Goal: Task Accomplishment & Management: Manage account settings

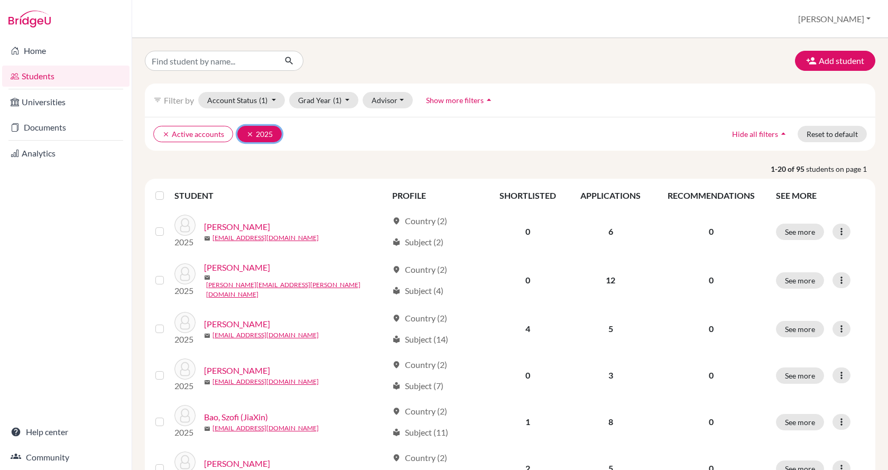
click at [250, 133] on icon "clear" at bounding box center [249, 133] width 7 height 7
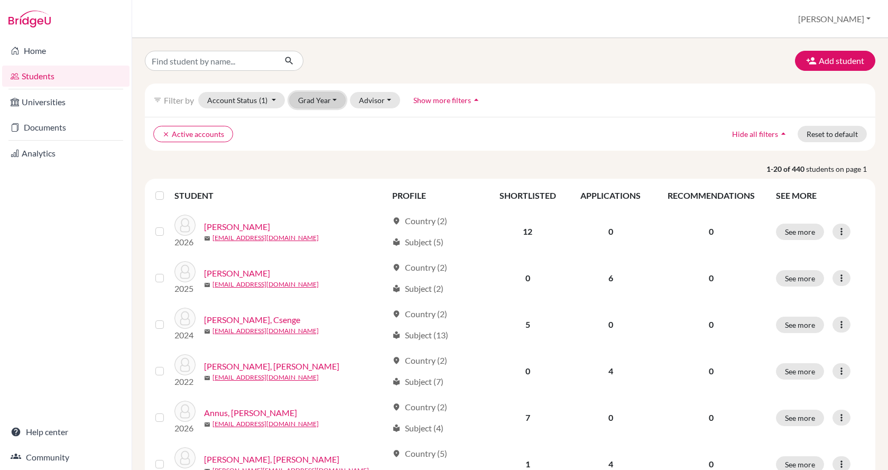
click at [324, 98] on button "Grad Year" at bounding box center [317, 100] width 57 height 16
click at [325, 129] on button "2026" at bounding box center [321, 122] width 62 height 17
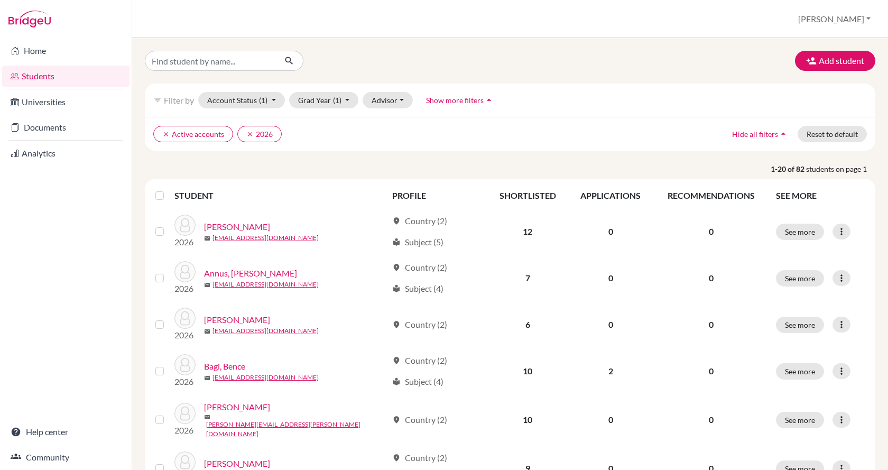
click at [490, 101] on icon "arrow_drop_up" at bounding box center [488, 100] width 11 height 11
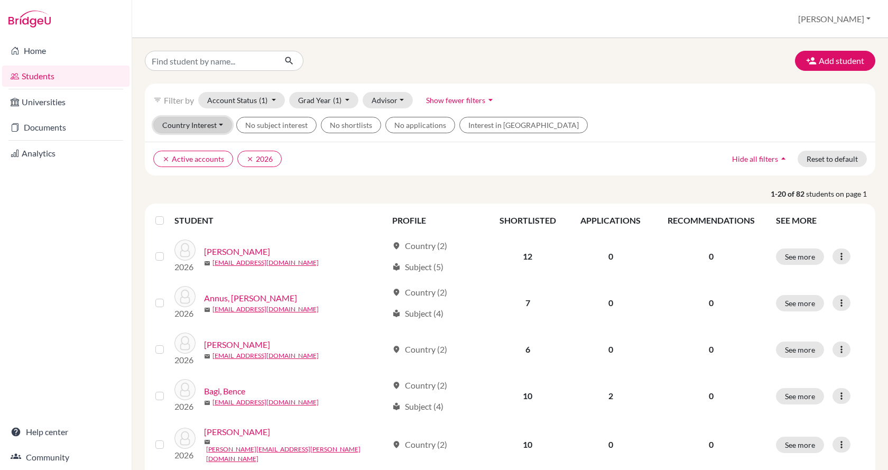
click at [218, 123] on button "Country Interest" at bounding box center [192, 125] width 79 height 16
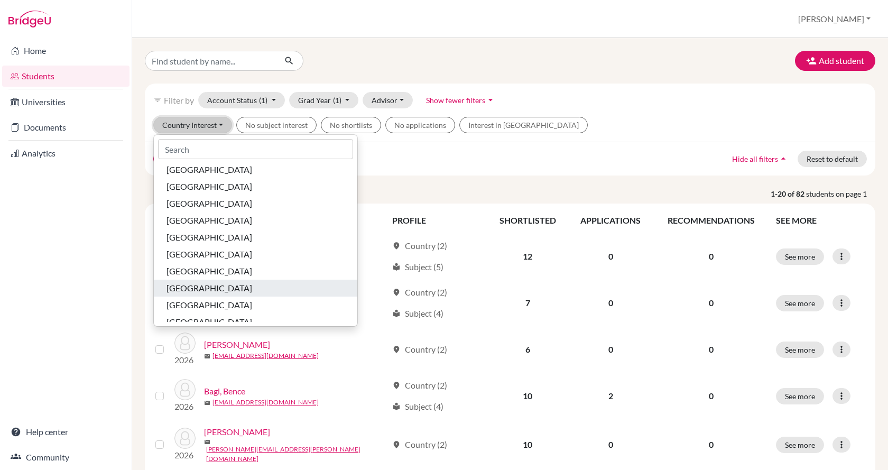
scroll to position [611, 0]
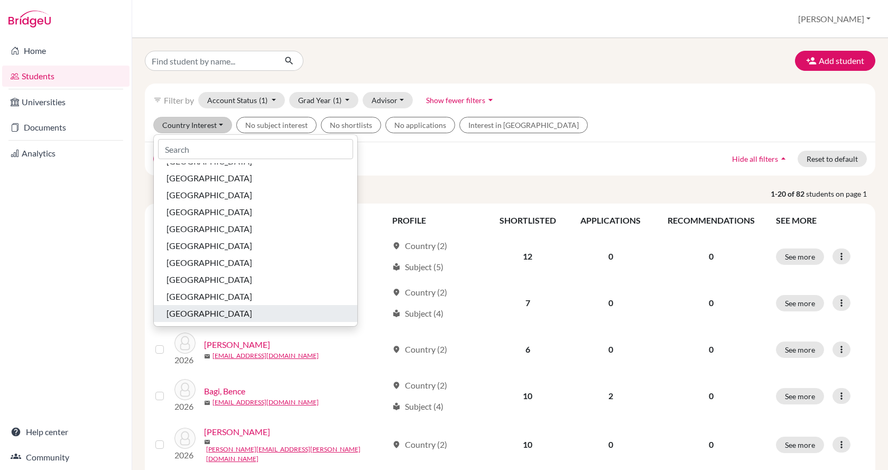
click at [213, 315] on span "[GEOGRAPHIC_DATA]" at bounding box center [209, 313] width 86 height 13
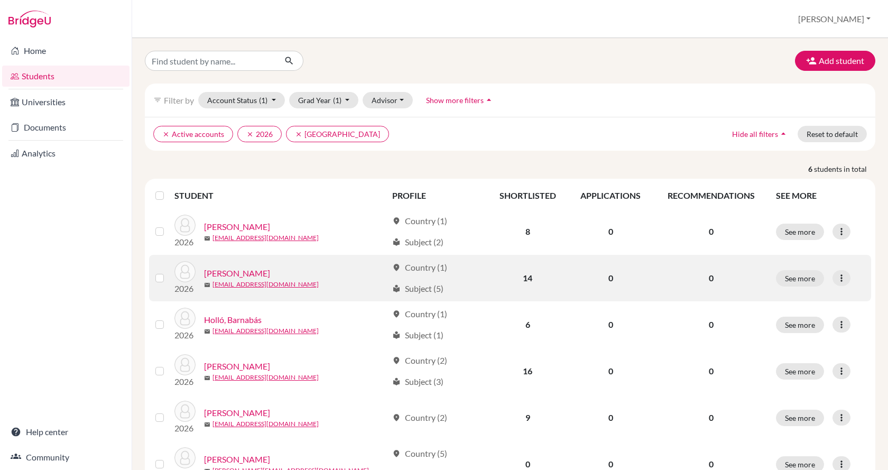
click at [218, 267] on link "[PERSON_NAME]" at bounding box center [237, 273] width 66 height 13
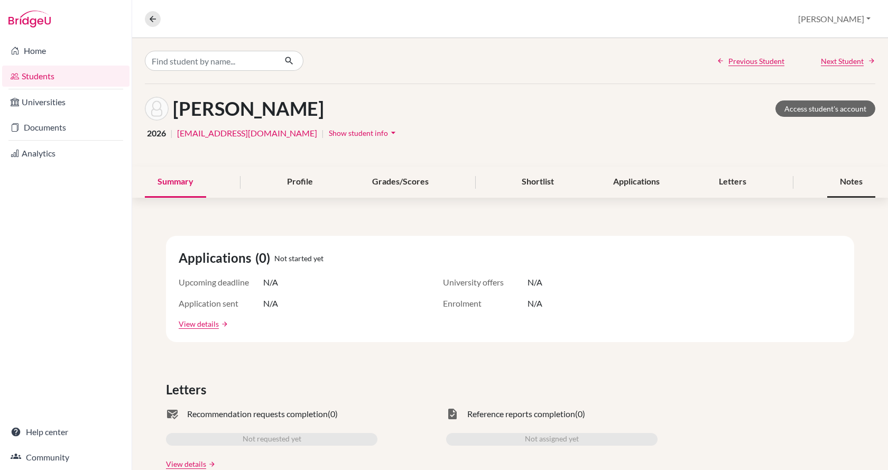
click at [829, 181] on div "Notes" at bounding box center [851, 181] width 48 height 31
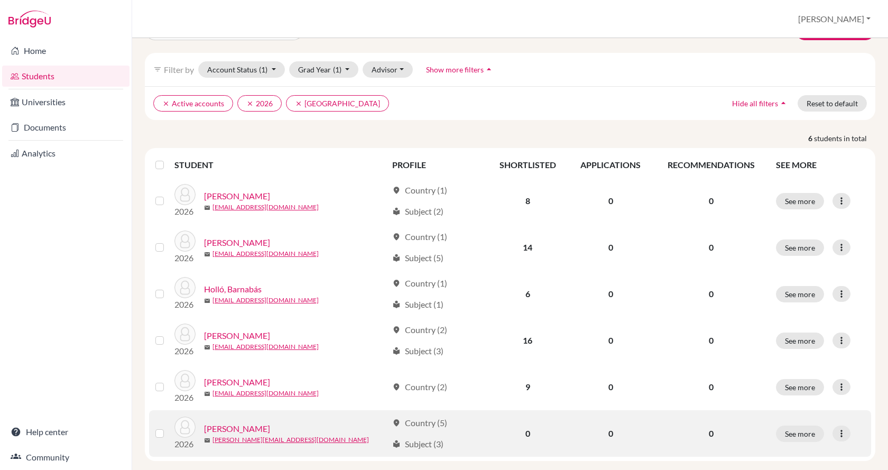
scroll to position [47, 0]
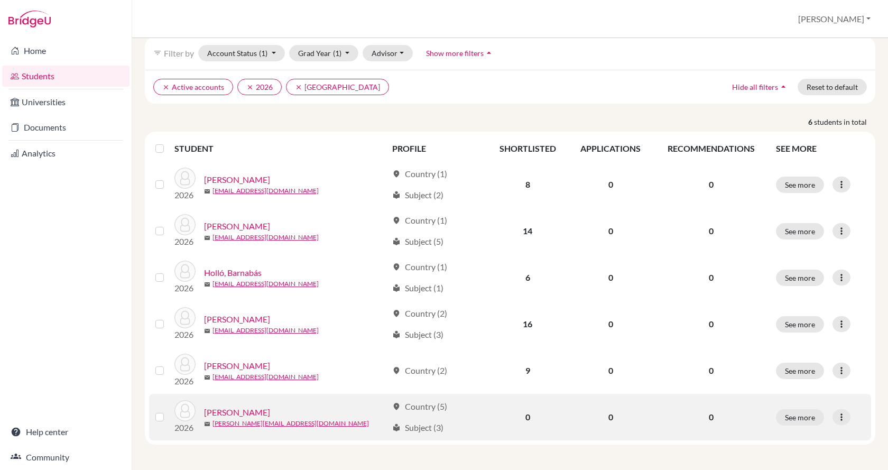
click at [168, 410] on label at bounding box center [168, 410] width 0 height 0
click at [0, 0] on input "checkbox" at bounding box center [0, 0] width 0 height 0
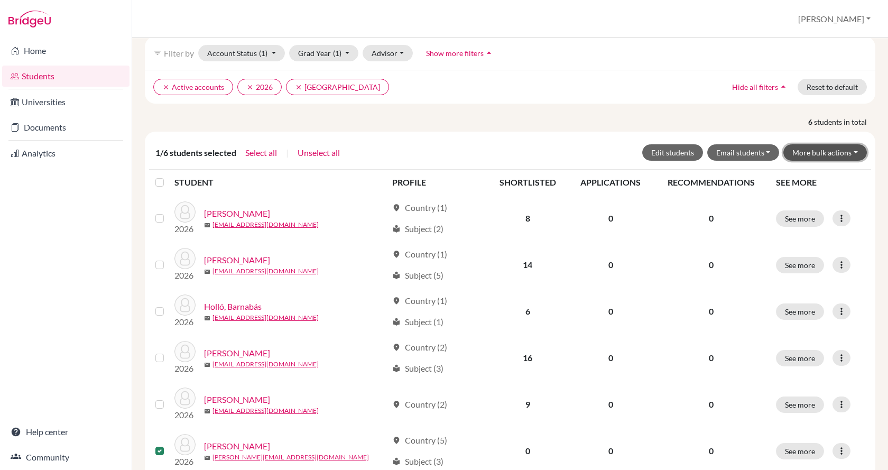
click at [839, 148] on button "More bulk actions" at bounding box center [824, 152] width 83 height 16
click at [823, 177] on button "Archive" at bounding box center [818, 174] width 96 height 17
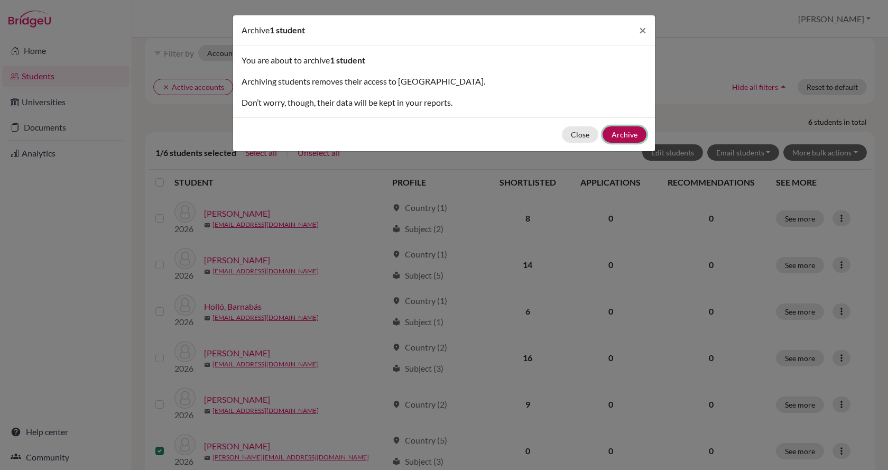
click at [630, 129] on button "Archive" at bounding box center [624, 134] width 44 height 16
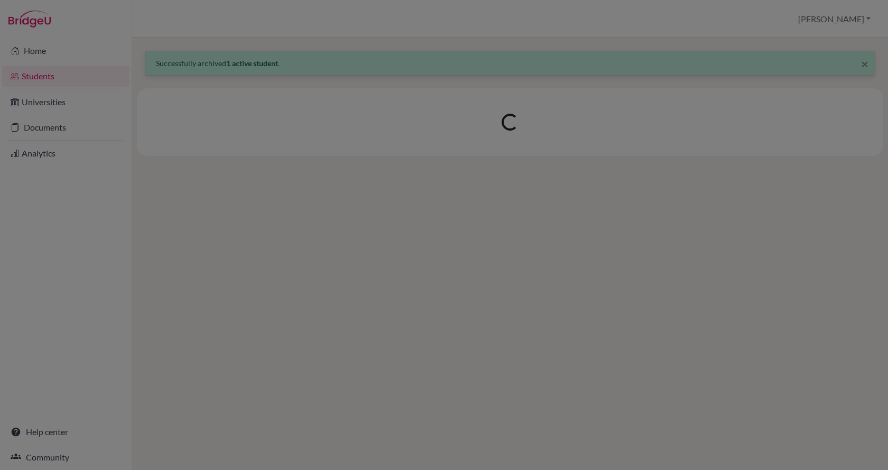
scroll to position [0, 0]
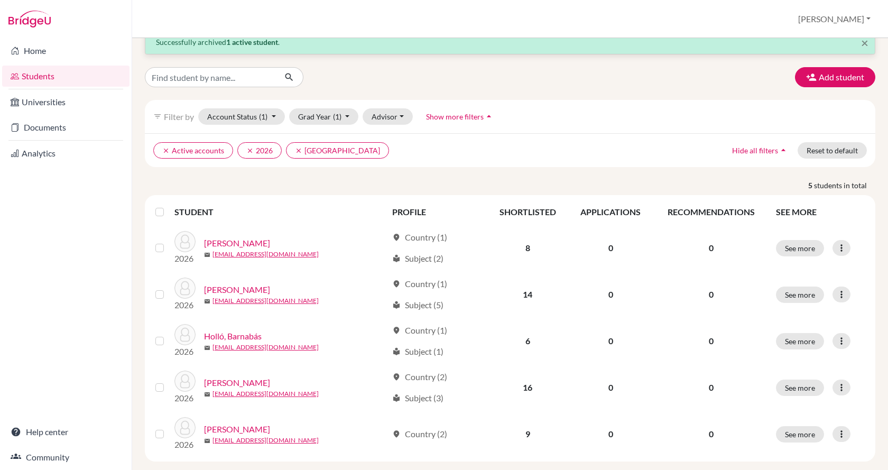
scroll to position [38, 0]
